Goal: Transaction & Acquisition: Download file/media

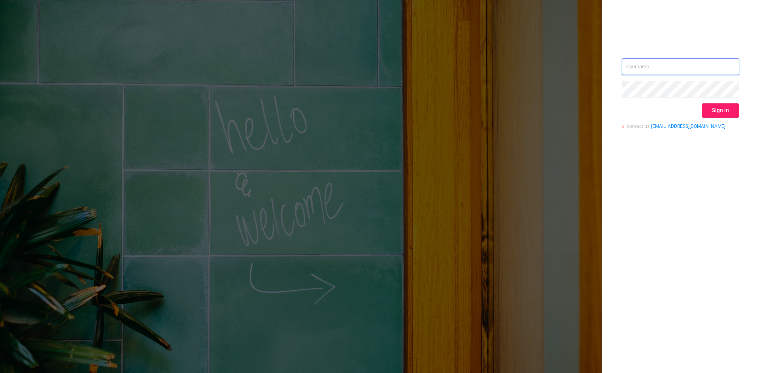
type input "[EMAIL_ADDRESS][DOMAIN_NAME]"
click at [718, 108] on button "Sign in" at bounding box center [720, 111] width 38 height 14
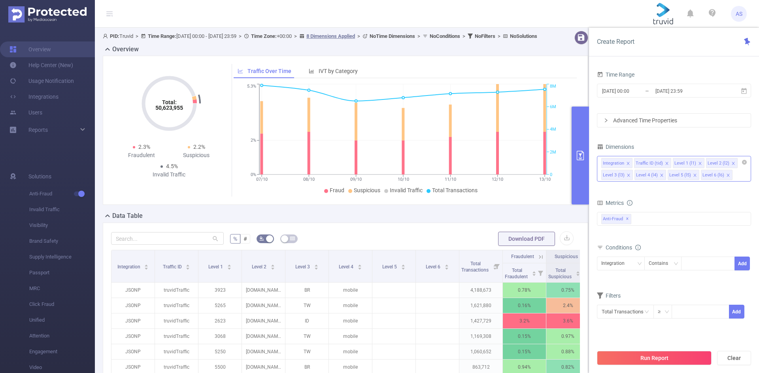
click at [629, 163] on icon "icon: close" at bounding box center [628, 164] width 4 height 4
click at [632, 164] on icon "icon: close" at bounding box center [634, 164] width 4 height 4
click at [628, 164] on icon "icon: close" at bounding box center [628, 163] width 3 height 3
click at [661, 164] on icon "icon: close" at bounding box center [662, 164] width 4 height 4
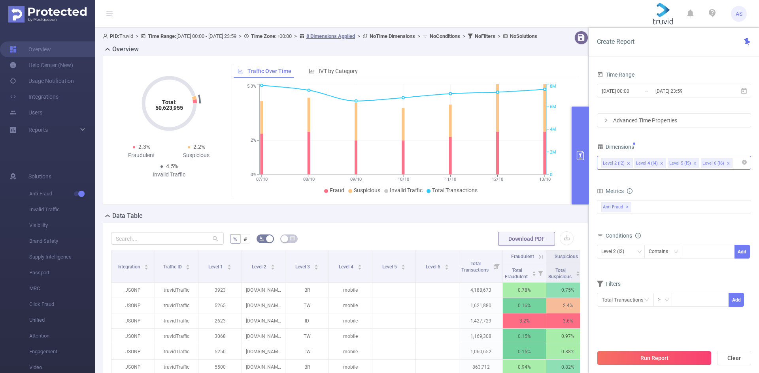
click at [694, 164] on icon "icon: close" at bounding box center [695, 164] width 4 height 4
click at [693, 164] on icon "icon: close" at bounding box center [695, 164] width 4 height 4
click at [690, 181] on form "Dimensions Level 2 (l2) Level 4 (l4) Metrics Total Fraudulent Bot/Virus Hostile…" at bounding box center [674, 229] width 154 height 176
click at [716, 89] on input "[DATE] 23:59" at bounding box center [686, 91] width 64 height 11
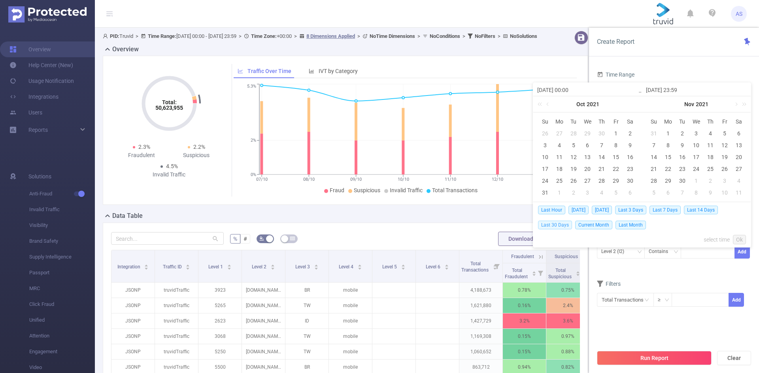
click at [550, 226] on span "Last 30 Days" at bounding box center [555, 225] width 34 height 9
type input "[DATE] 00:00"
type input "[DATE] 23:59"
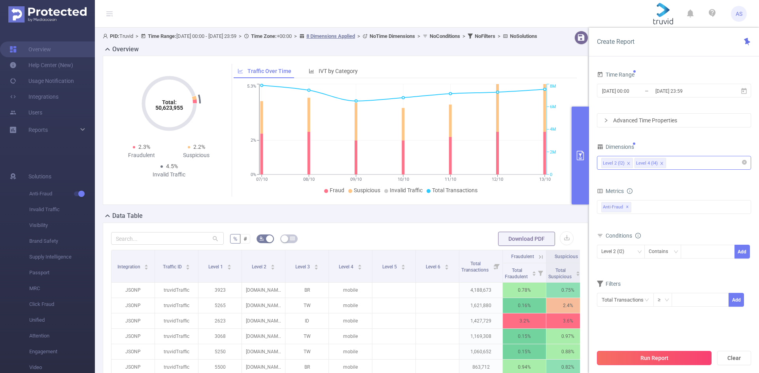
click at [671, 359] on button "Run Report" at bounding box center [654, 358] width 115 height 14
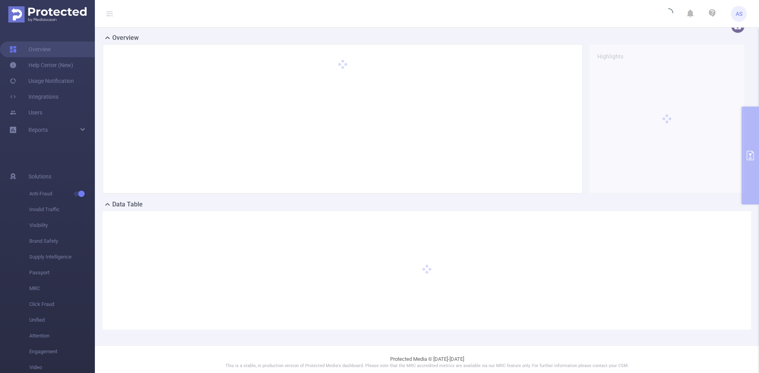
scroll to position [17, 0]
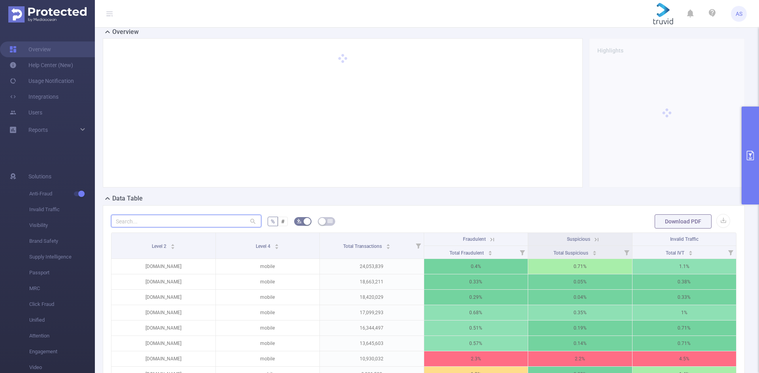
paste input "[DOMAIN_NAME]"
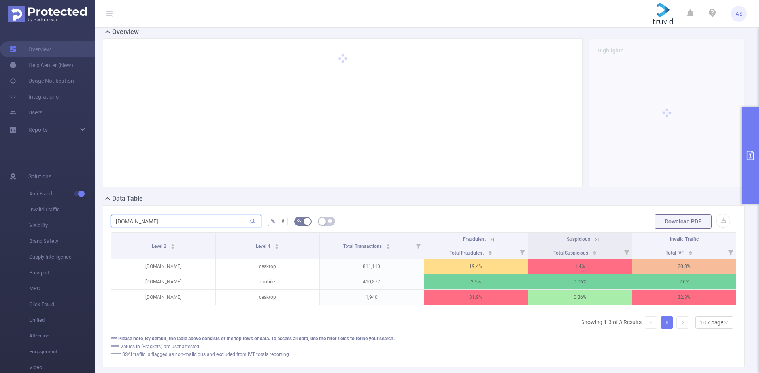
type input "[DOMAIN_NAME]"
click at [603, 216] on form "[DOMAIN_NAME] % # Download PDF" at bounding box center [423, 222] width 625 height 16
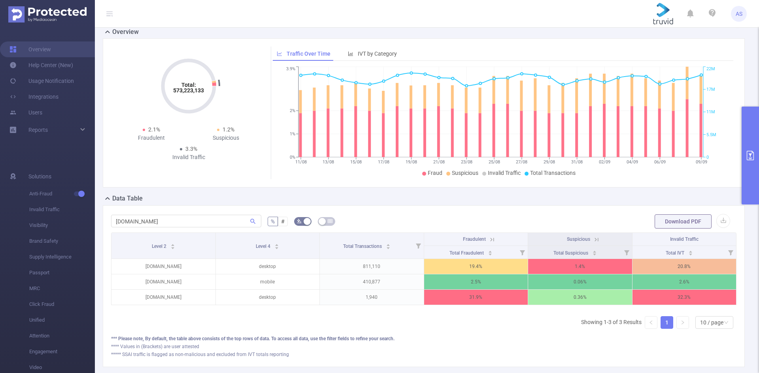
click at [551, 202] on div "Data Table" at bounding box center [427, 199] width 648 height 11
click at [534, 212] on div "[DOMAIN_NAME] % # Download PDF Level 2 Level 4 Total Transactions Fraudulent Su…" at bounding box center [424, 286] width 642 height 162
click at [489, 239] on icon at bounding box center [491, 239] width 7 height 7
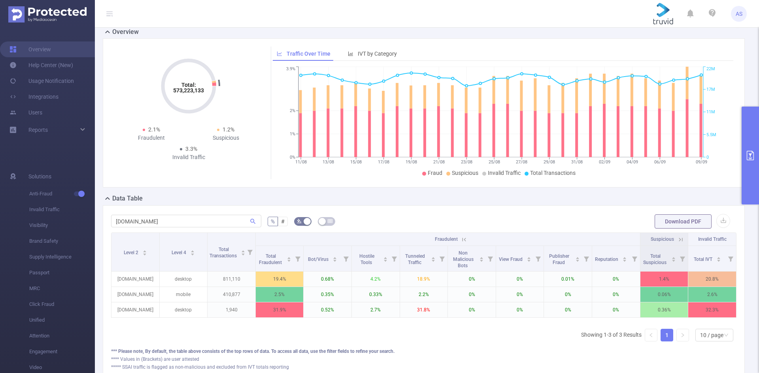
click at [590, 214] on form "[DOMAIN_NAME] % # Download PDF" at bounding box center [423, 222] width 625 height 16
click at [662, 222] on button "Download PDF" at bounding box center [682, 222] width 57 height 14
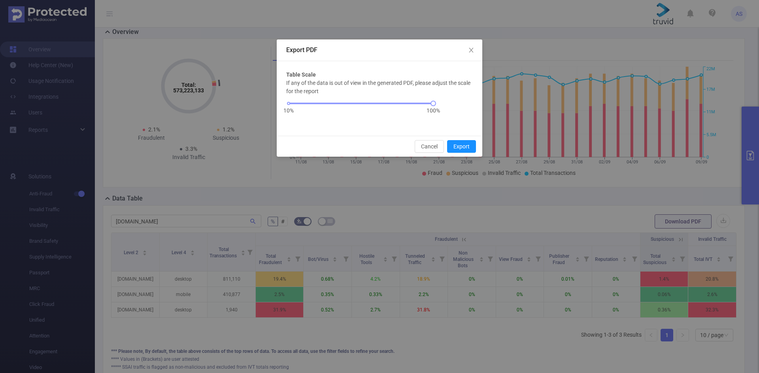
click at [463, 119] on div "If any of the data is out of view in the generated PDF, please adjust the scale…" at bounding box center [379, 102] width 187 height 47
click at [466, 147] on button "Export" at bounding box center [461, 146] width 29 height 13
